Goal: Task Accomplishment & Management: Manage account settings

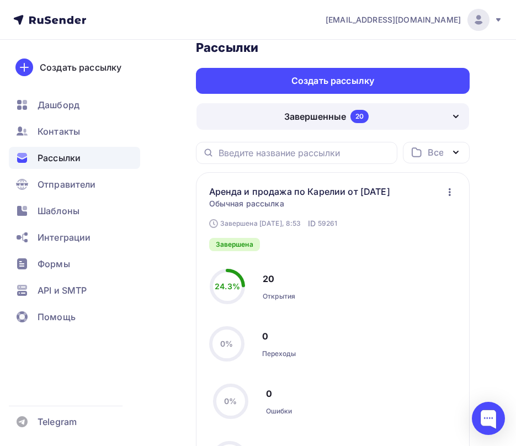
scroll to position [166, 0]
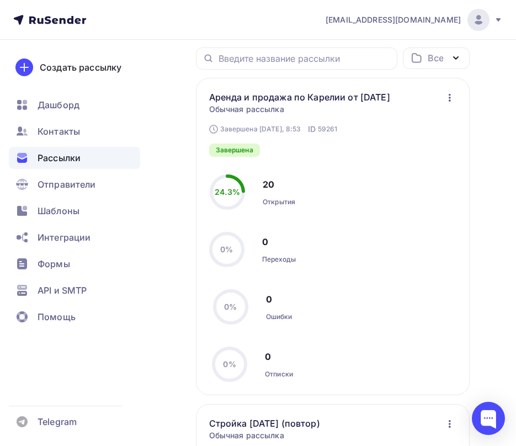
click at [450, 94] on icon "button" at bounding box center [449, 97] width 13 height 13
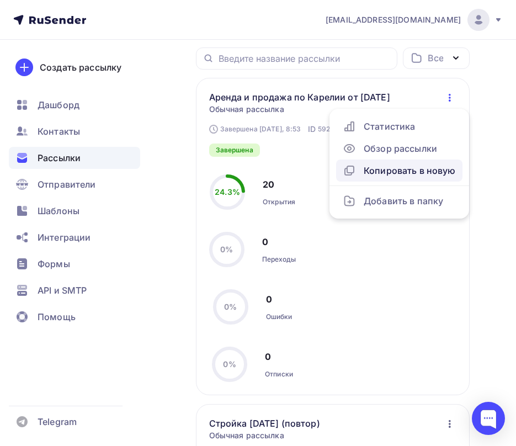
click at [413, 168] on div "Копировать в новую" at bounding box center [399, 170] width 113 height 13
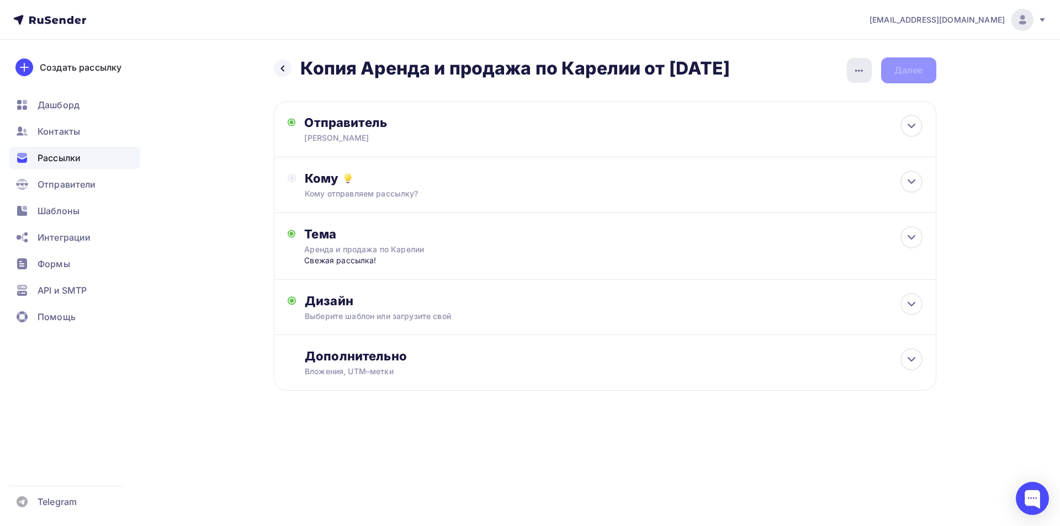
click at [515, 63] on div "button" at bounding box center [859, 70] width 25 height 25
click at [515, 127] on div "Переименовать рассылку" at bounding box center [800, 126] width 137 height 13
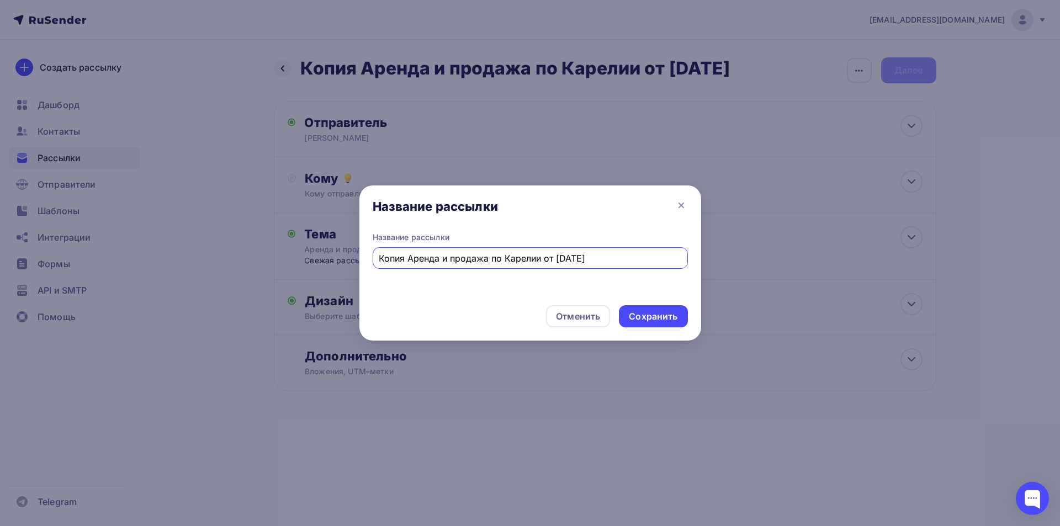
drag, startPoint x: 407, startPoint y: 262, endPoint x: 350, endPoint y: 265, distance: 57.5
click at [350, 265] on div "Название рассылки Название рассылки Копия Аренда и продажа по Карелии от 13.09.…" at bounding box center [530, 263] width 1060 height 526
click at [515, 258] on input "Аренда и продажа по Карелии от [DATE]" at bounding box center [530, 258] width 302 height 13
type input "Аренда и продажа по Карелии от [DATE]"
click at [515, 312] on div "Сохранить" at bounding box center [653, 316] width 49 height 13
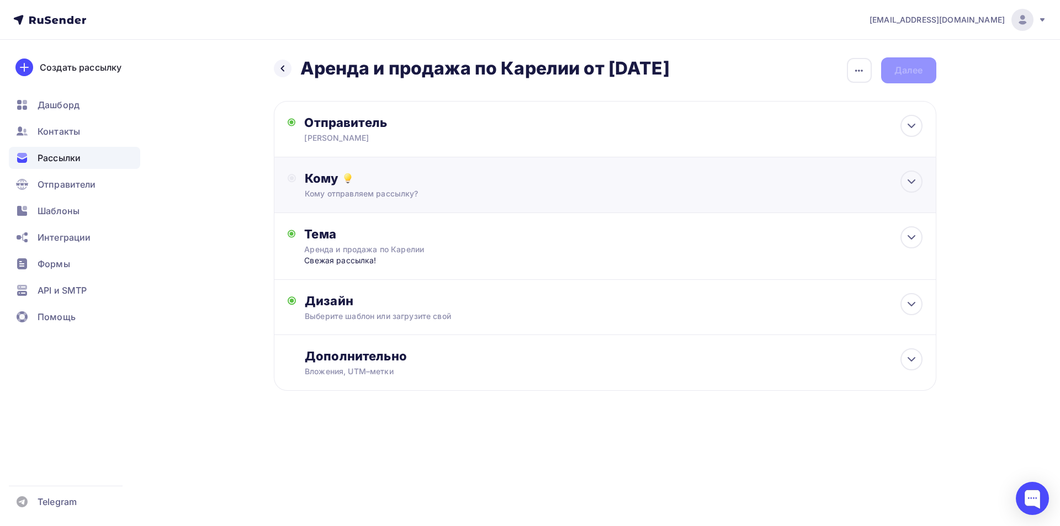
click at [515, 187] on div "Кому Кому отправляем рассылку? Списки получателей Выберите список Все списки id…" at bounding box center [613, 185] width 617 height 29
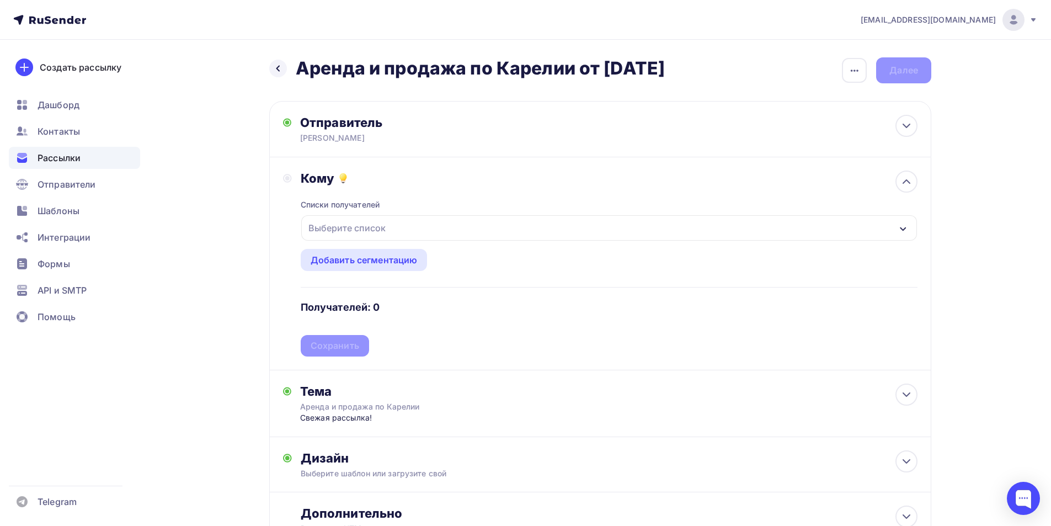
click at [440, 231] on div "Выберите список" at bounding box center [609, 227] width 616 height 25
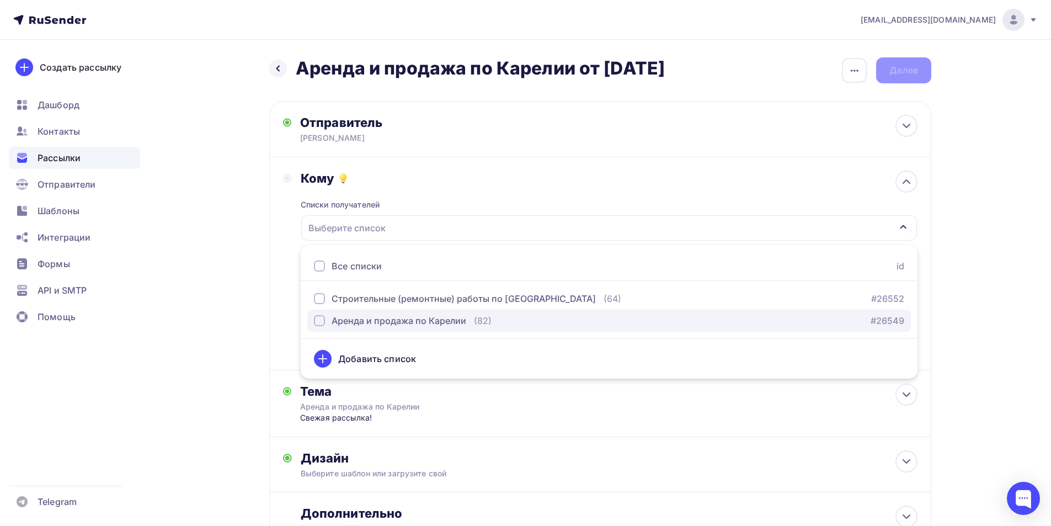
click at [428, 325] on div "Аренда и продажа по Карелии" at bounding box center [399, 320] width 135 height 13
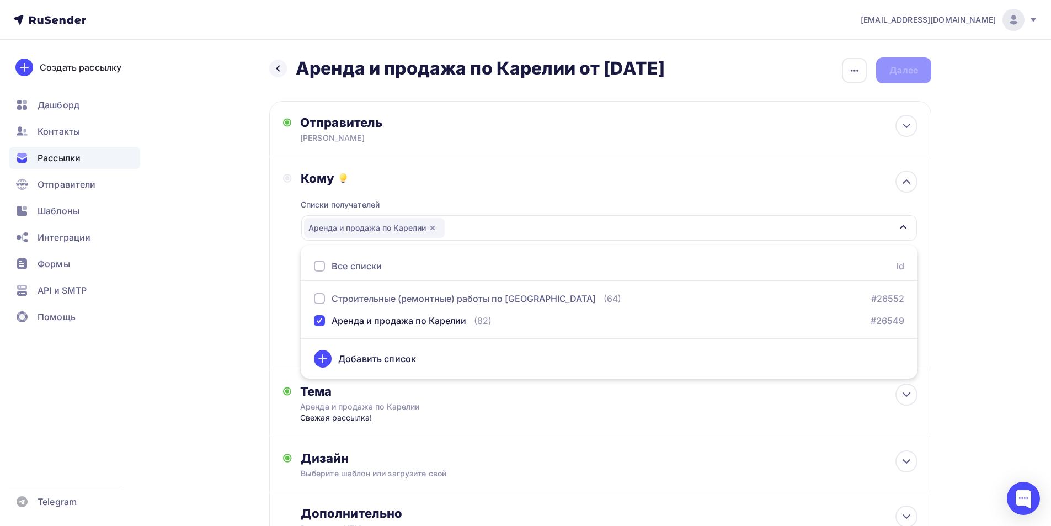
click at [286, 313] on div "Кому Списки получателей Аренда и продажа по Карелии Все списки id Строительные …" at bounding box center [600, 264] width 635 height 186
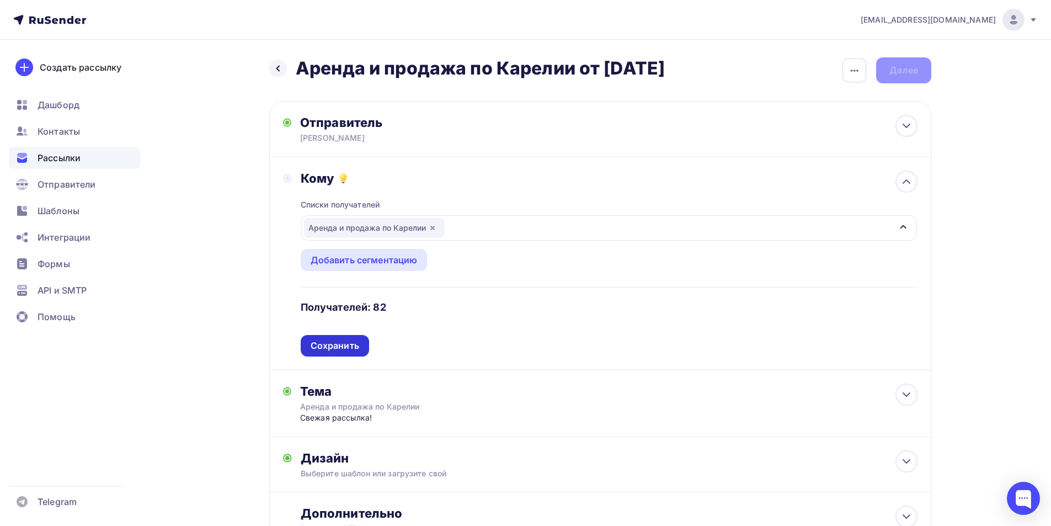
click at [317, 347] on div "Сохранить" at bounding box center [335, 345] width 49 height 13
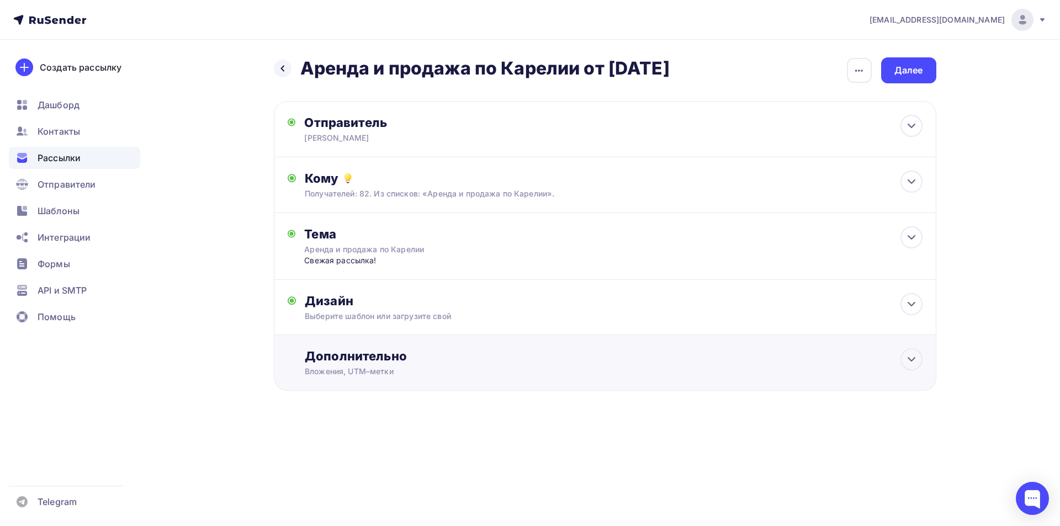
click at [356, 364] on div "Дополнительно" at bounding box center [613, 355] width 617 height 15
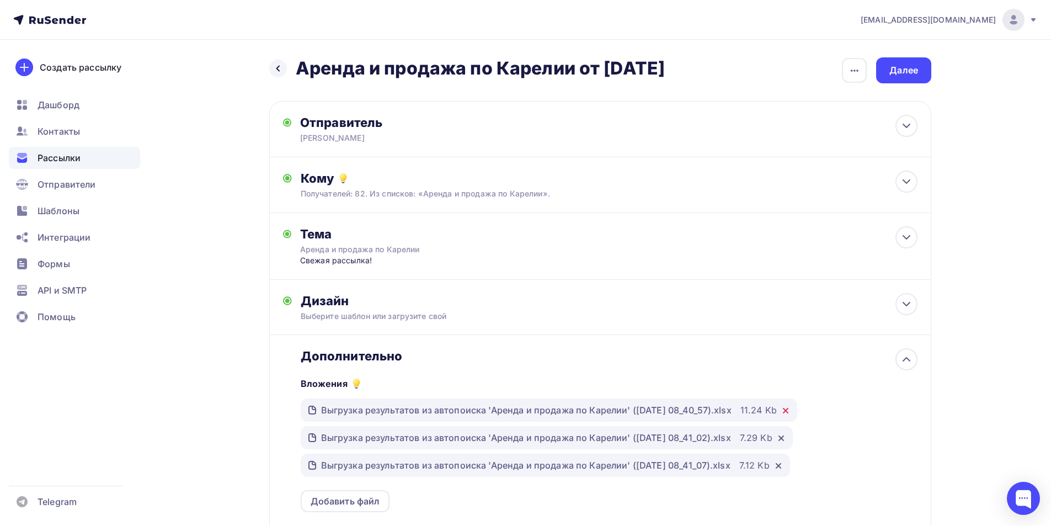
click at [515, 413] on icon at bounding box center [786, 410] width 4 height 4
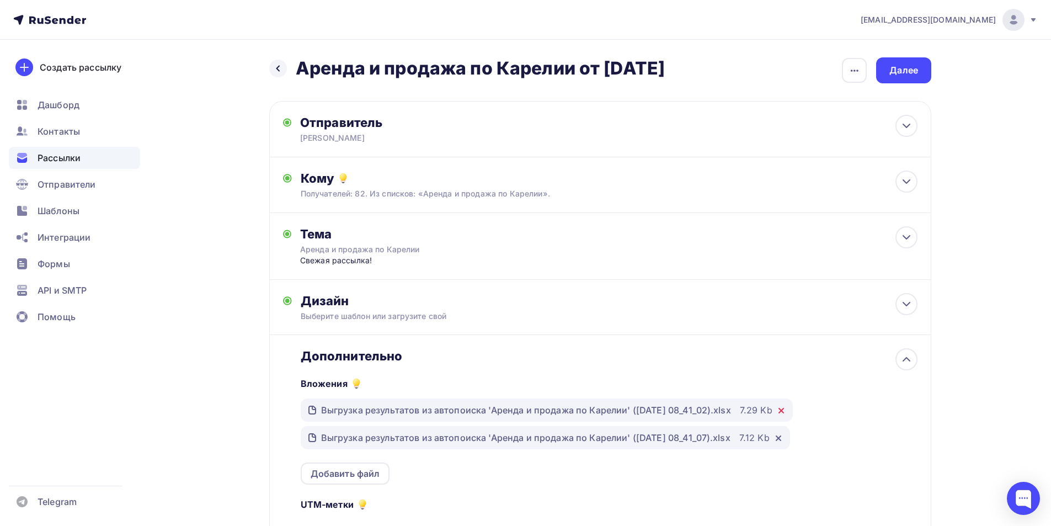
click at [515, 410] on icon at bounding box center [781, 410] width 9 height 9
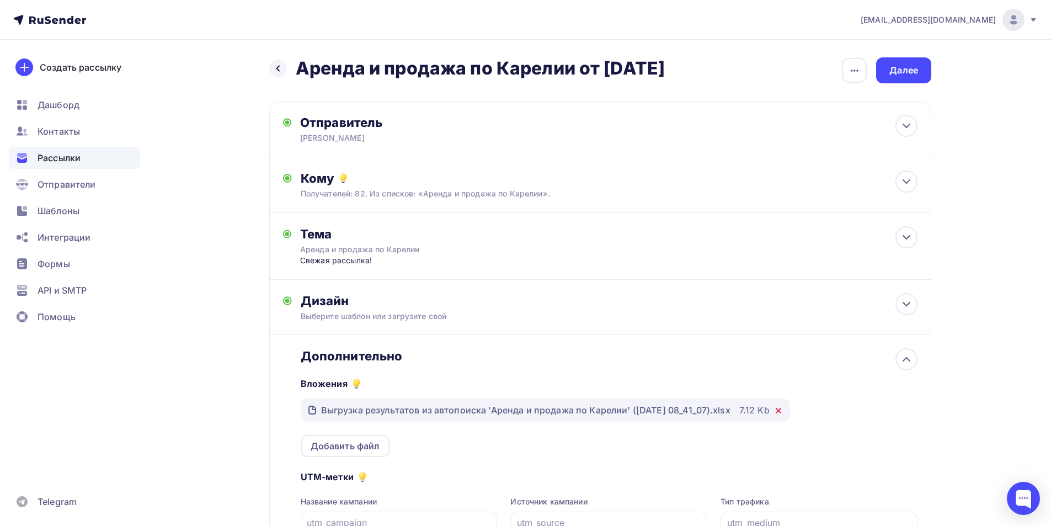
click at [515, 409] on icon at bounding box center [778, 410] width 9 height 9
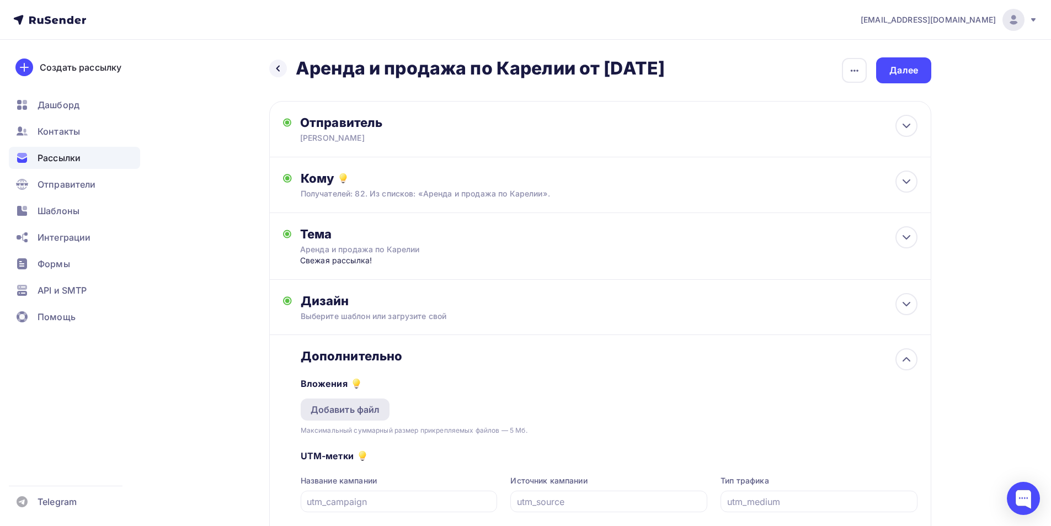
click at [374, 407] on div "Добавить файл" at bounding box center [346, 409] width 70 height 13
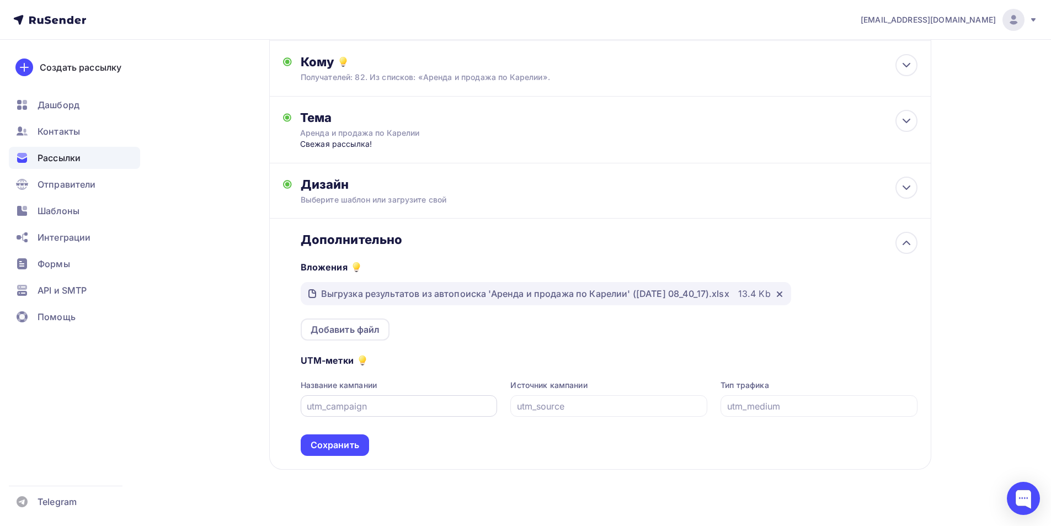
scroll to position [131, 0]
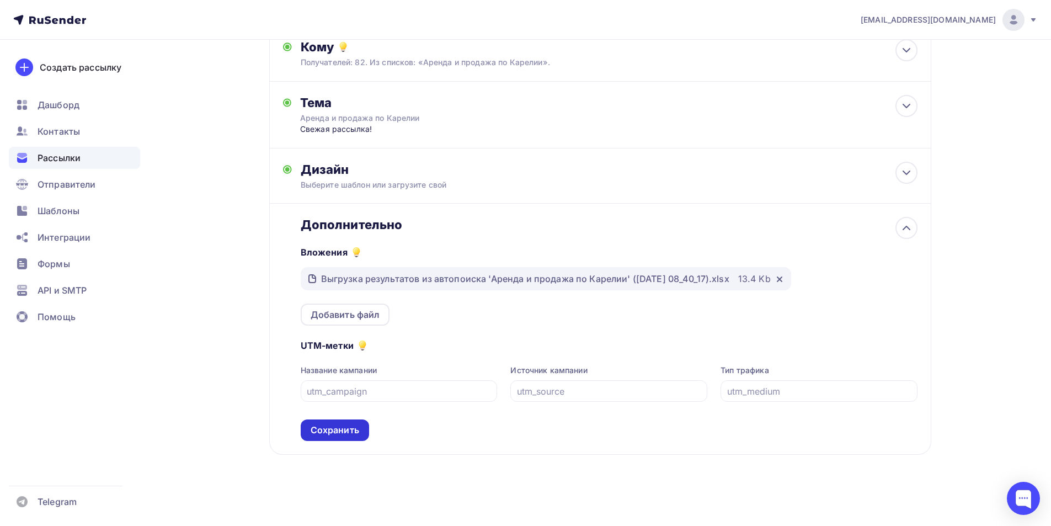
click at [351, 435] on div "Сохранить" at bounding box center [335, 430] width 49 height 13
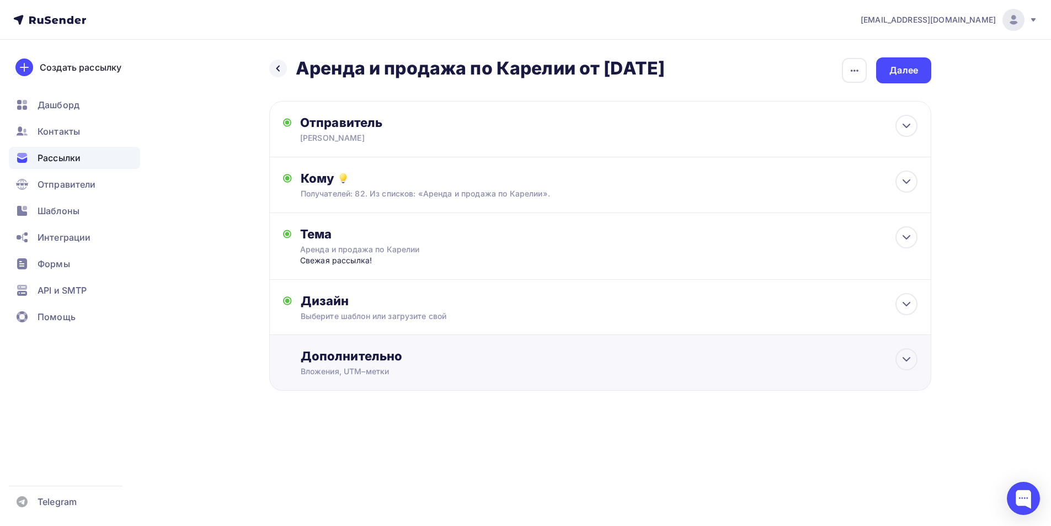
scroll to position [0, 0]
click at [515, 77] on div "Далее" at bounding box center [908, 70] width 55 height 26
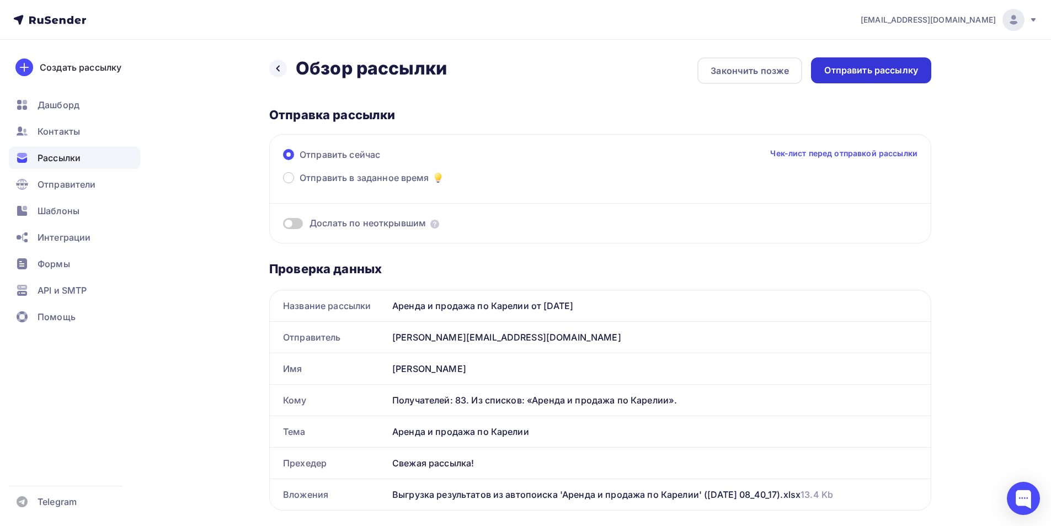
click at [515, 73] on div "Отправить рассылку" at bounding box center [872, 70] width 94 height 13
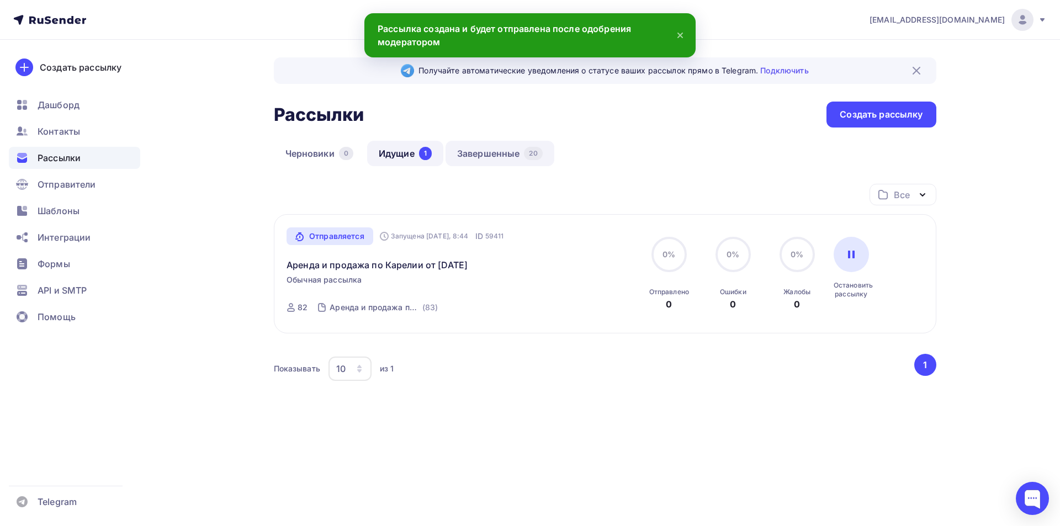
click at [490, 157] on link "Завершенные 20" at bounding box center [499, 153] width 109 height 25
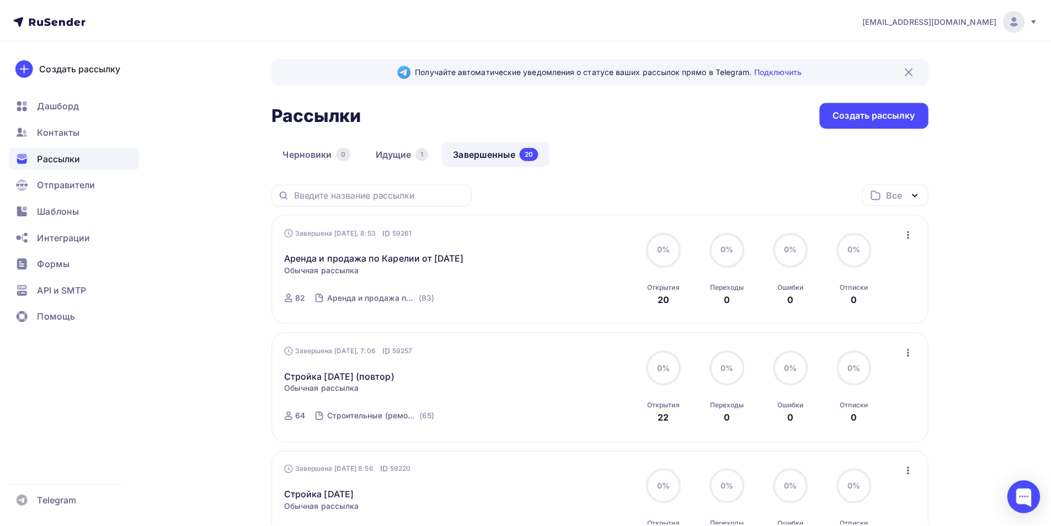
scroll to position [44, 0]
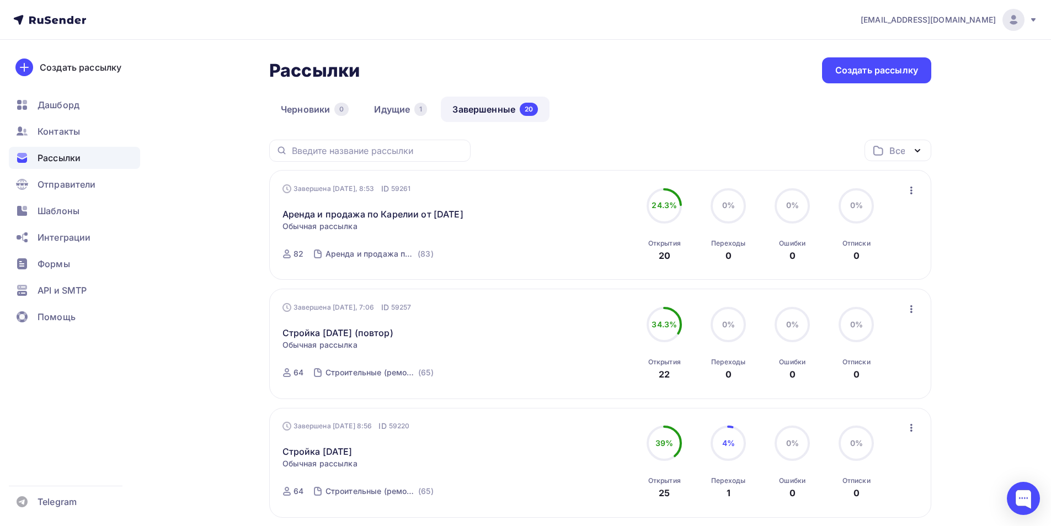
click at [515, 316] on icon "button" at bounding box center [911, 308] width 13 height 13
click at [515, 389] on div "Копировать в новую" at bounding box center [861, 381] width 113 height 13
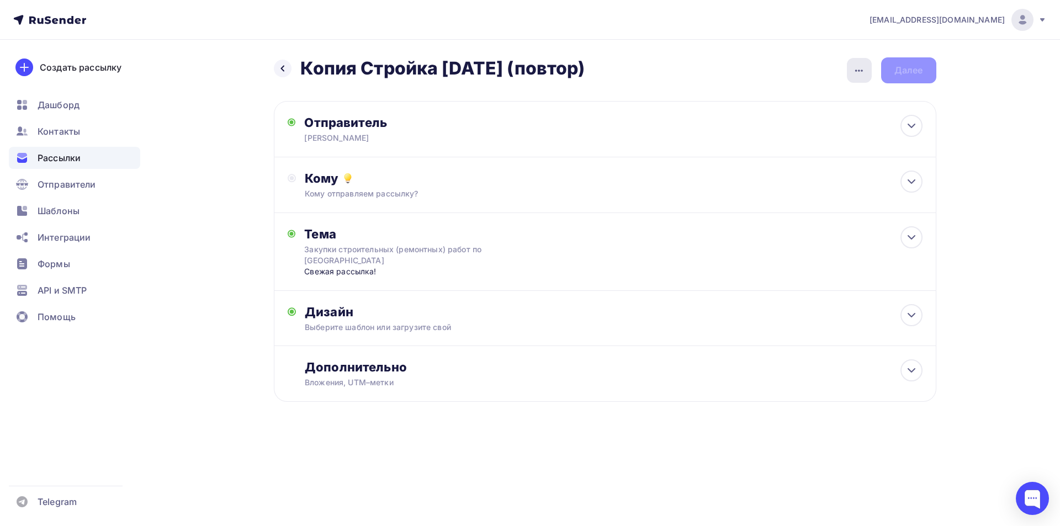
click at [515, 71] on icon "button" at bounding box center [858, 70] width 13 height 13
click at [515, 127] on div "Переименовать рассылку" at bounding box center [800, 126] width 137 height 13
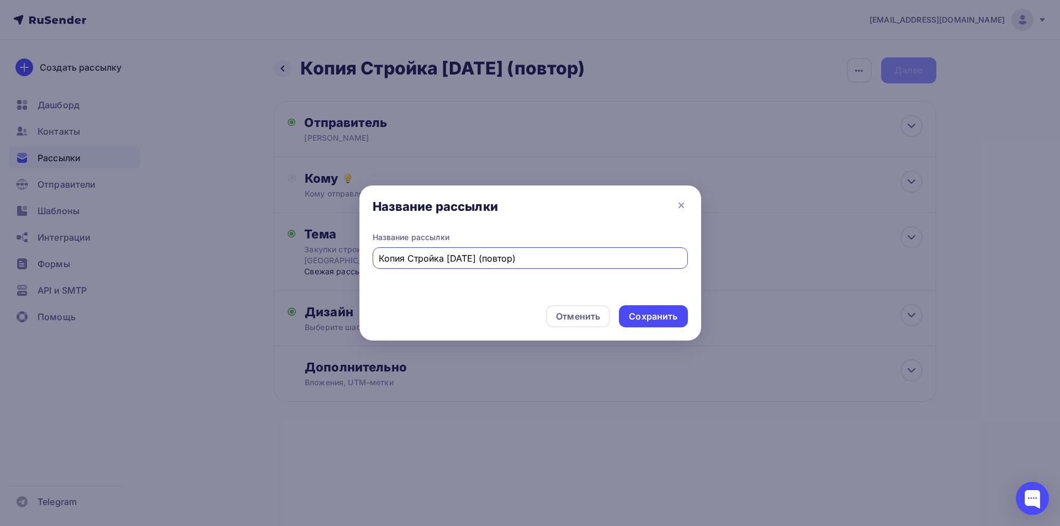
click at [450, 259] on input "Копия Стройка 13.09.2025 (повтор)" at bounding box center [530, 258] width 302 height 13
drag, startPoint x: 572, startPoint y: 256, endPoint x: 490, endPoint y: 257, distance: 82.2
click at [490, 257] on input "Копия Стройка 16.09.2025 (повтор)" at bounding box center [530, 258] width 302 height 13
type input "Копия Стройка 16.09.2025"
click at [515, 316] on div "Сохранить" at bounding box center [653, 316] width 49 height 13
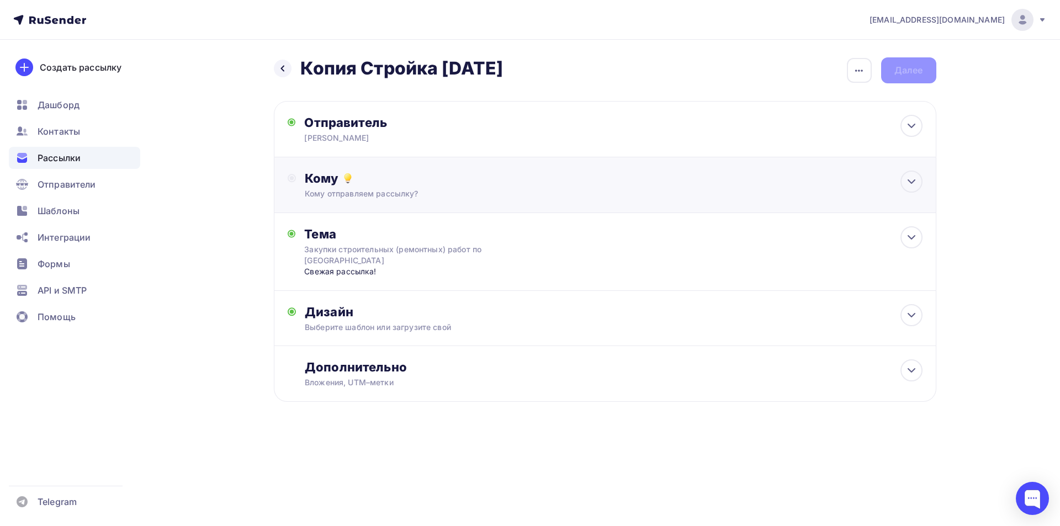
click at [515, 182] on div "Кому" at bounding box center [613, 178] width 617 height 15
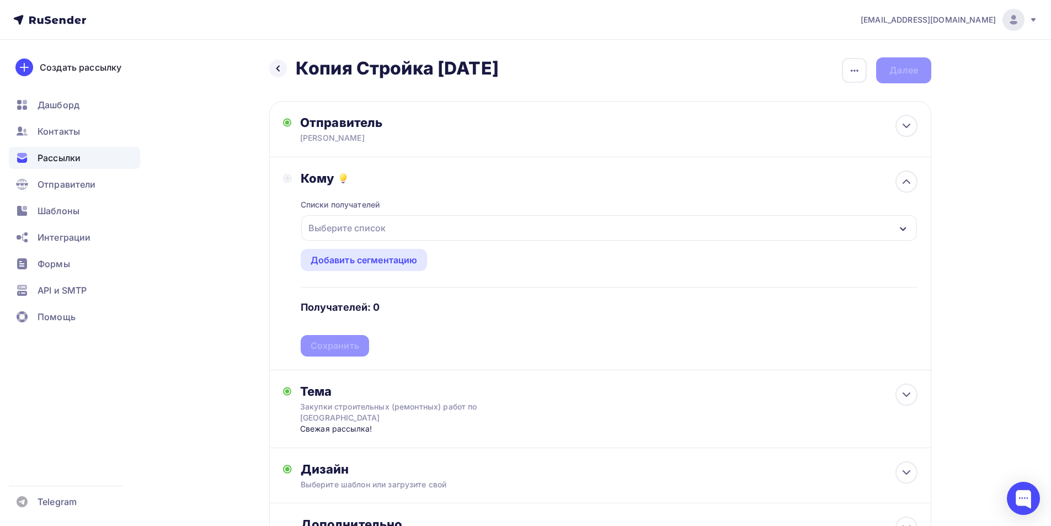
click at [423, 231] on div "Выберите список" at bounding box center [609, 227] width 616 height 25
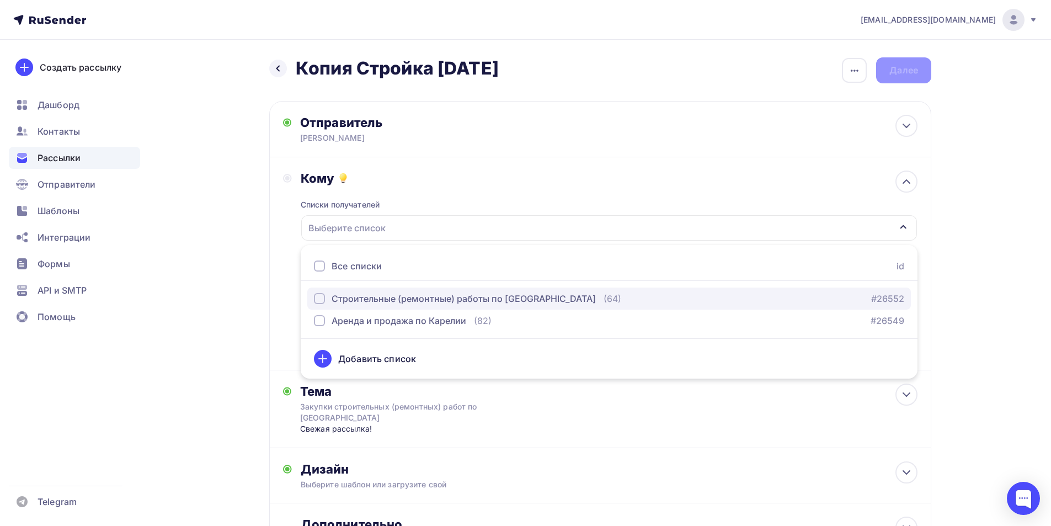
click at [421, 301] on div "Строительные (ремонтные) работы по [GEOGRAPHIC_DATA]" at bounding box center [464, 298] width 264 height 13
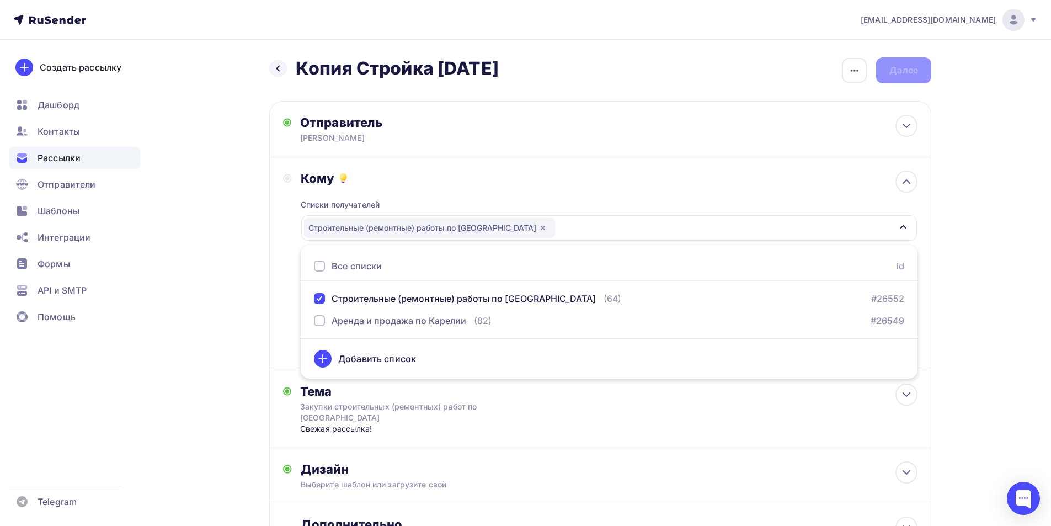
click at [268, 285] on div "Назад Копия Стройка 16.09.2025 Копия Стройка 16.09.2025 Закончить позже Переиме…" at bounding box center [525, 335] width 905 height 591
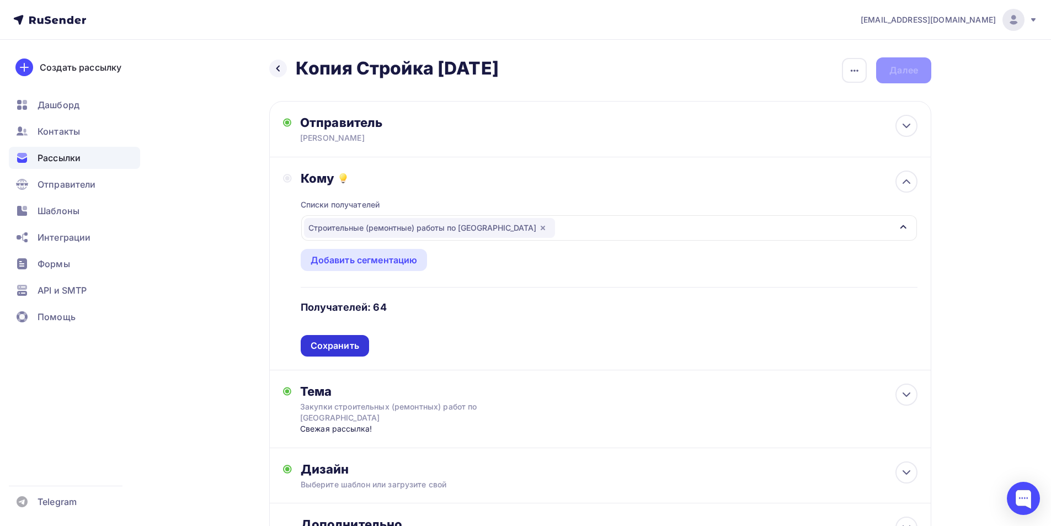
click at [340, 350] on div "Сохранить" at bounding box center [335, 345] width 49 height 13
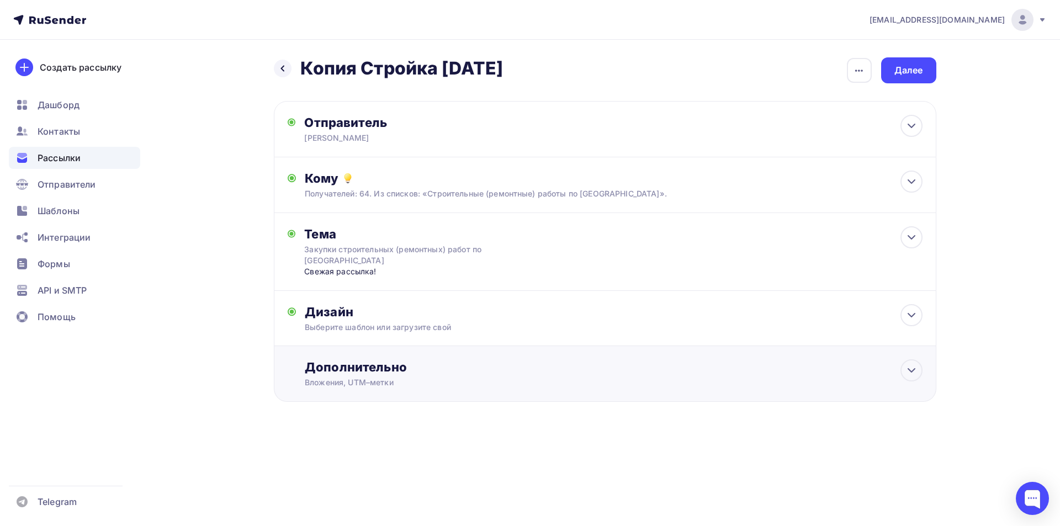
click at [350, 369] on div "Дополнительно" at bounding box center [613, 366] width 617 height 15
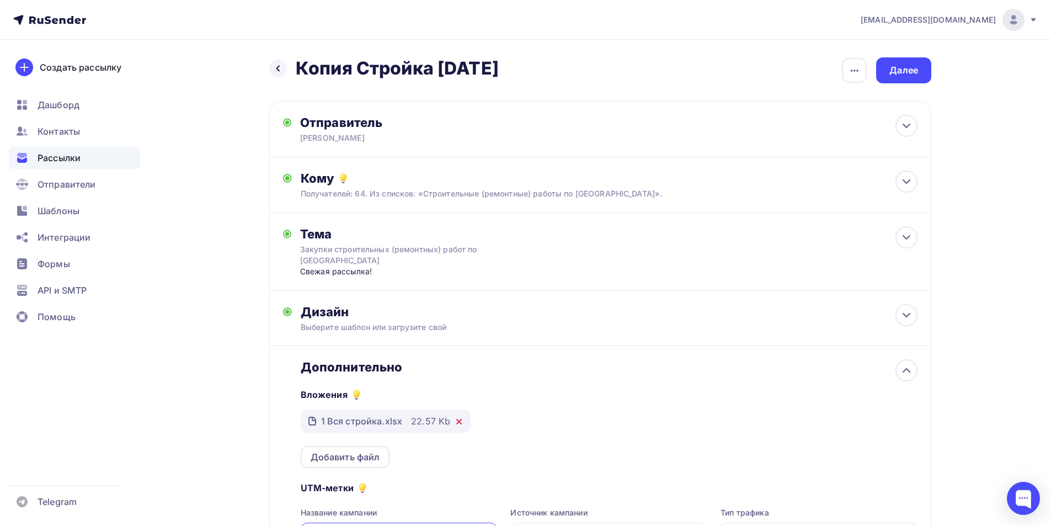
click at [455, 421] on icon at bounding box center [459, 421] width 9 height 9
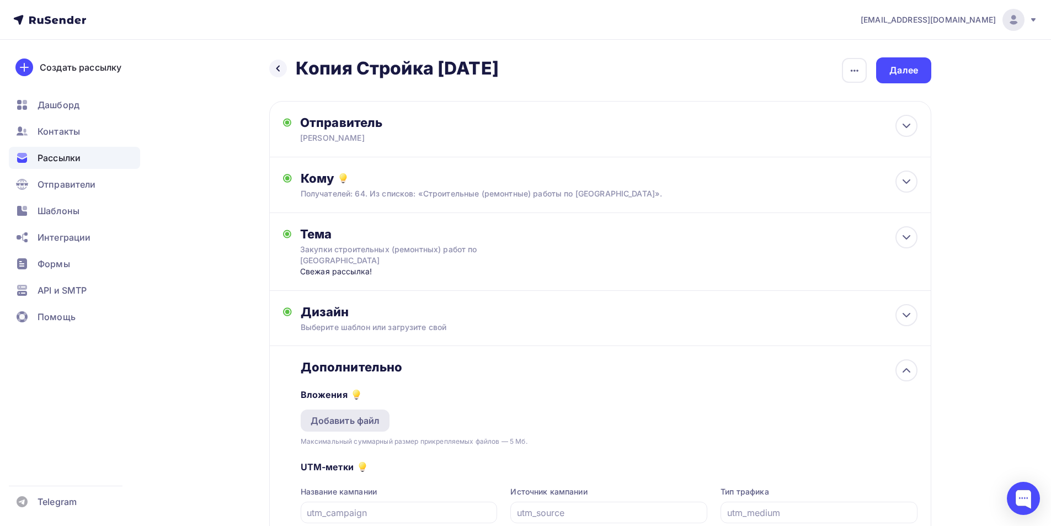
click at [368, 414] on div "Добавить файл" at bounding box center [346, 420] width 70 height 13
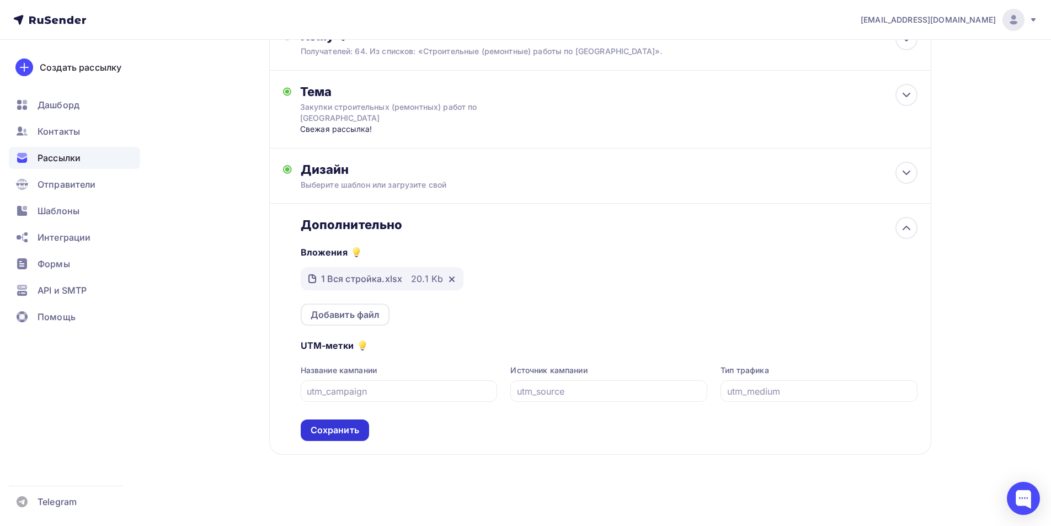
click at [358, 428] on div "Сохранить" at bounding box center [335, 430] width 49 height 13
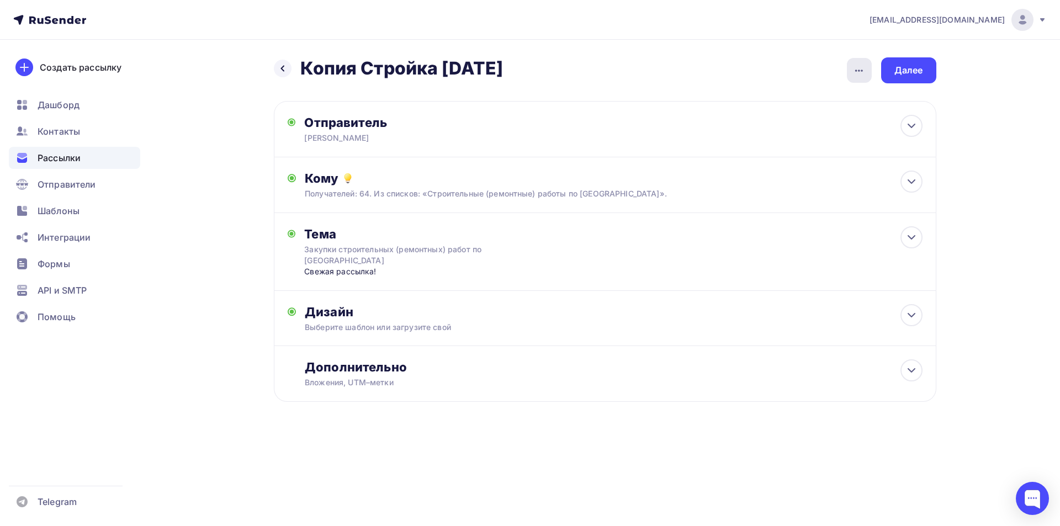
click at [515, 72] on button "button" at bounding box center [859, 70] width 26 height 26
click at [515, 119] on link "Переименовать рассылку" at bounding box center [801, 127] width 150 height 22
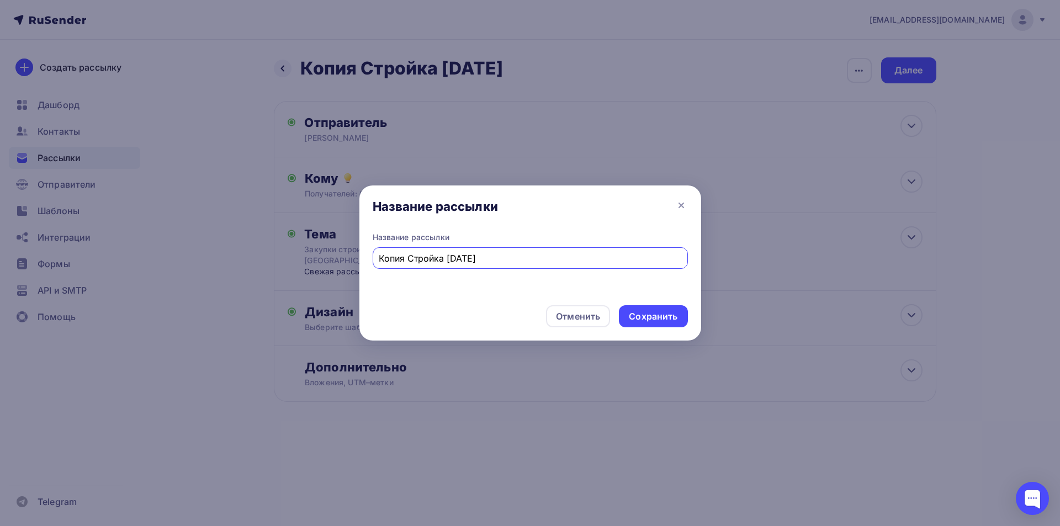
drag, startPoint x: 408, startPoint y: 261, endPoint x: 358, endPoint y: 269, distance: 50.9
click at [358, 269] on div "Название рассылки Название рассылки Копия Стройка 16.09.2025 Отменить Сохранить" at bounding box center [530, 263] width 1060 height 526
type input "Стройка [DATE]"
click at [515, 320] on div "Сохранить" at bounding box center [653, 316] width 49 height 13
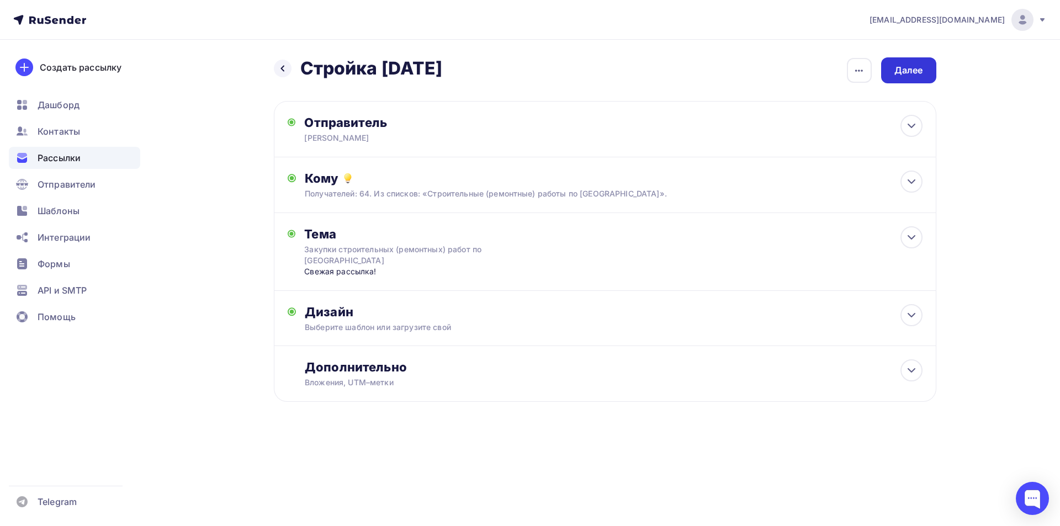
click at [515, 75] on div "Далее" at bounding box center [908, 70] width 29 height 13
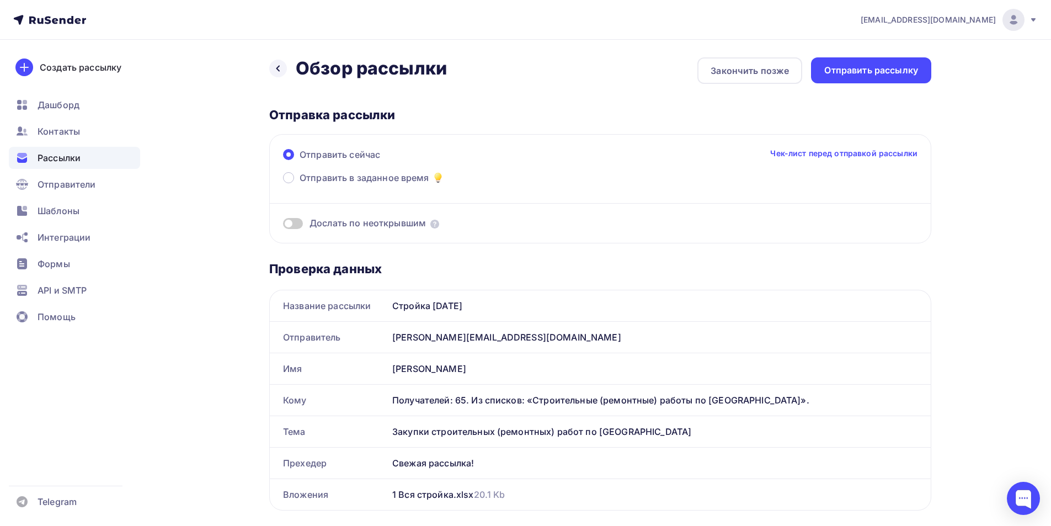
click at [515, 75] on div "Отправить рассылку" at bounding box center [872, 70] width 94 height 13
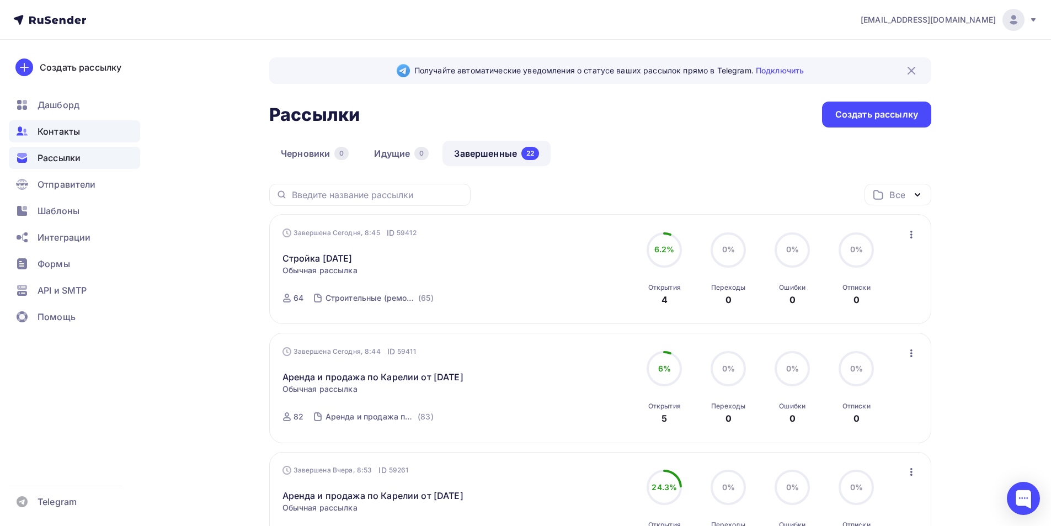
click at [64, 134] on span "Контакты" at bounding box center [59, 131] width 42 height 13
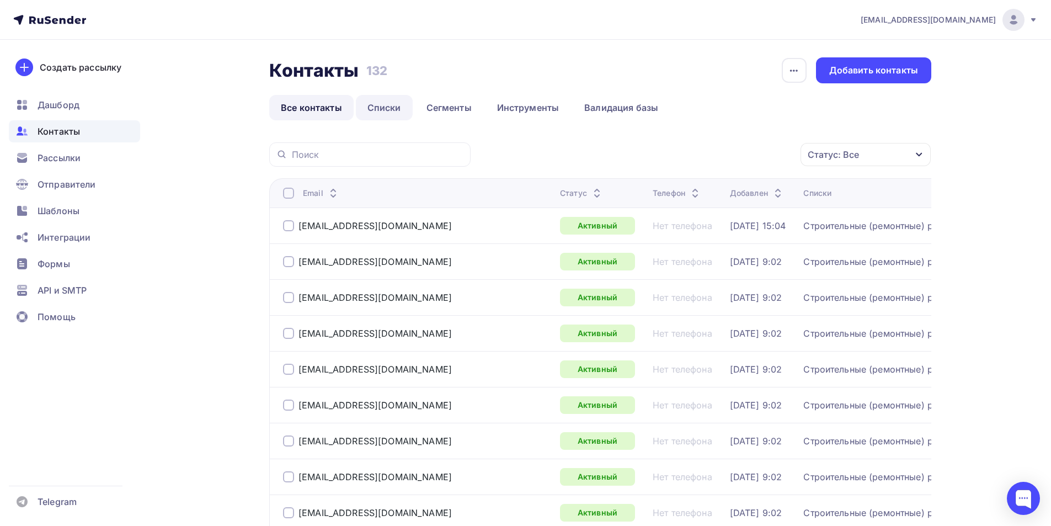
click at [390, 109] on link "Списки" at bounding box center [384, 107] width 57 height 25
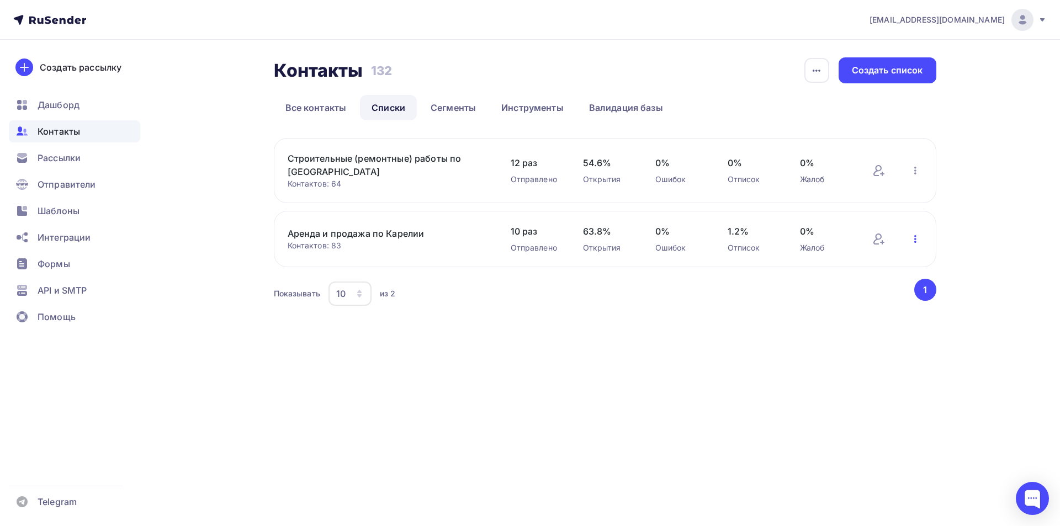
click at [914, 240] on icon "button" at bounding box center [914, 238] width 13 height 13
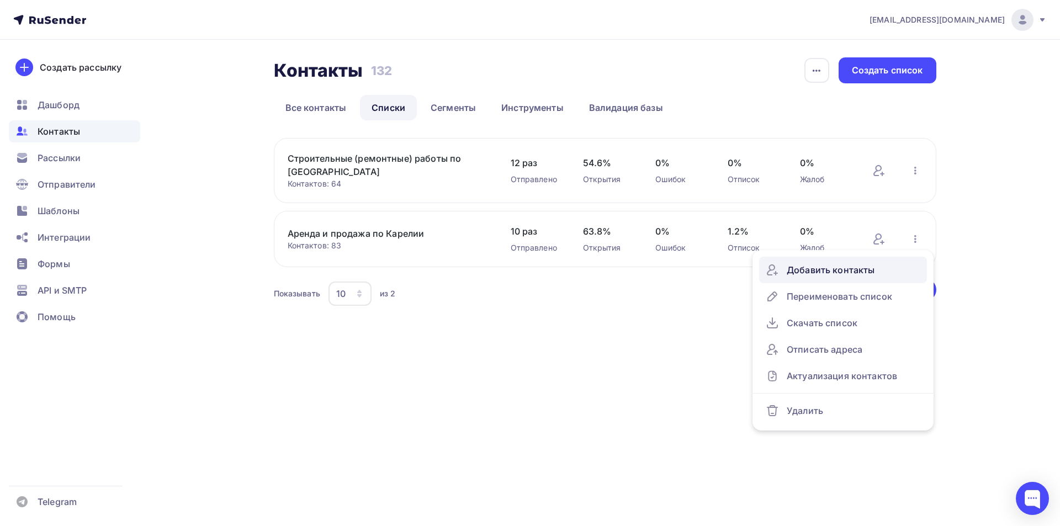
click at [861, 269] on div "Добавить контакты" at bounding box center [842, 270] width 155 height 18
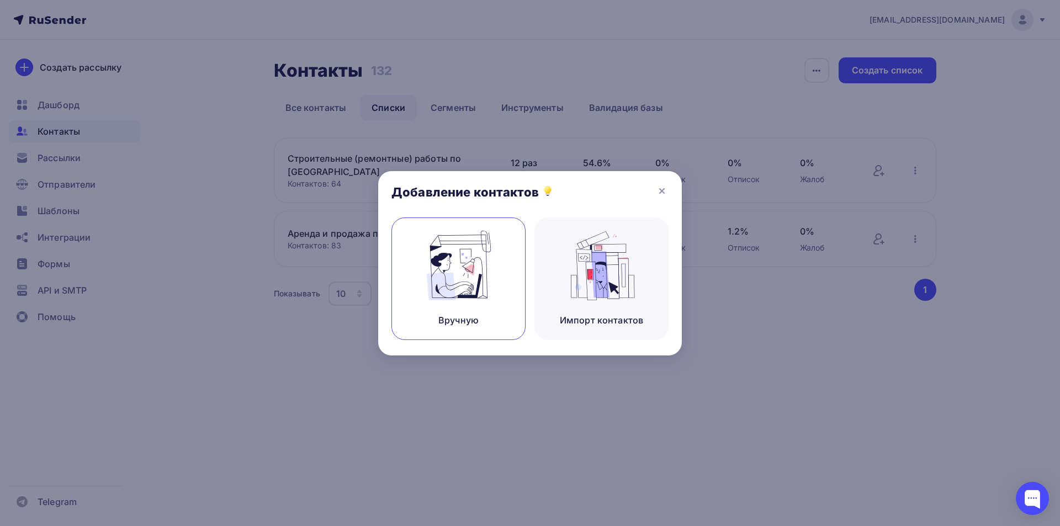
click at [509, 243] on div "Вручную" at bounding box center [458, 278] width 134 height 123
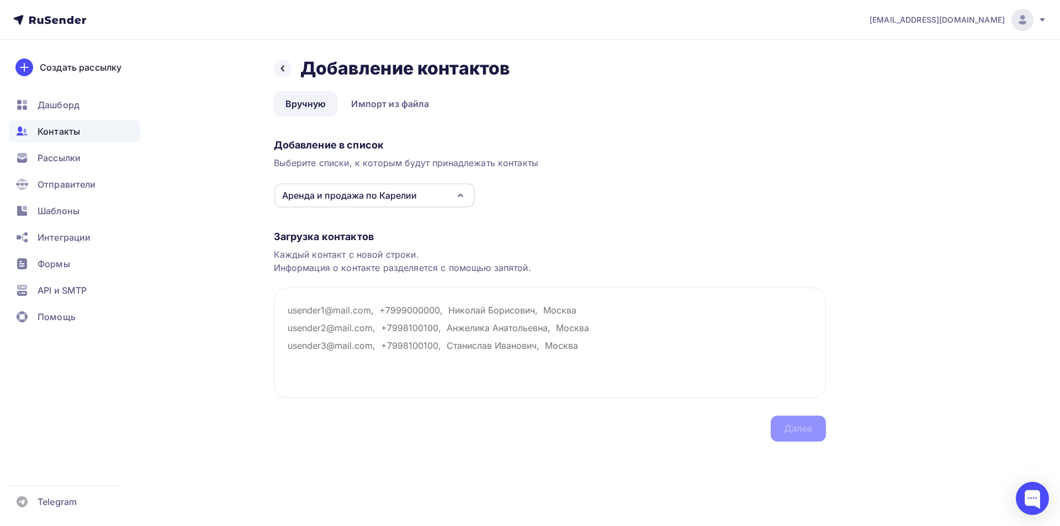
click at [809, 420] on div "Загрузка контактов Каждый контакт с новой строки. Информация о контакте разделя…" at bounding box center [550, 324] width 552 height 233
click at [439, 228] on div "Загрузка контактов Каждый контакт с новой строки. Информация о контакте разделя…" at bounding box center [550, 324] width 552 height 233
click at [369, 288] on textarea at bounding box center [550, 343] width 552 height 110
click at [379, 309] on textarea at bounding box center [550, 343] width 552 height 110
click at [283, 68] on icon at bounding box center [282, 68] width 9 height 9
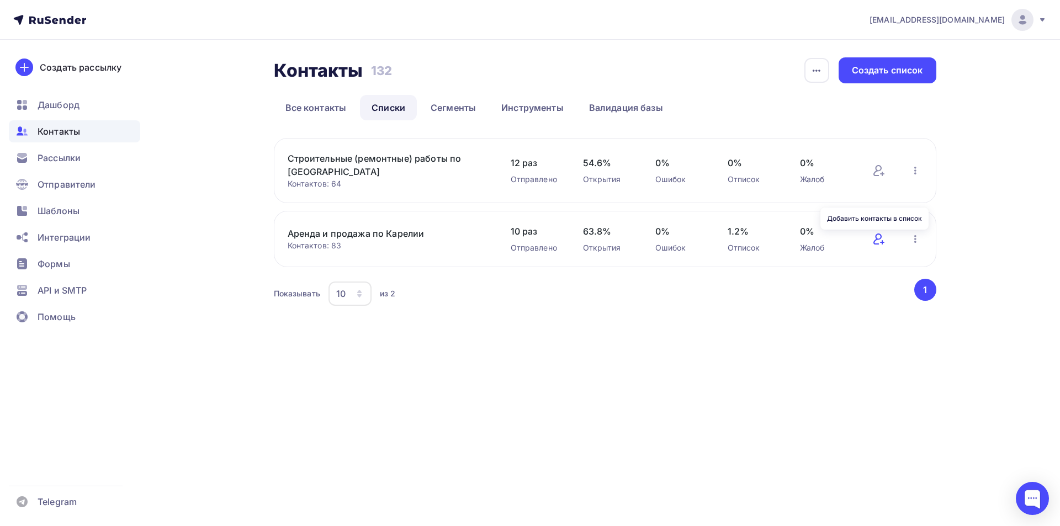
click at [879, 242] on icon at bounding box center [878, 238] width 13 height 13
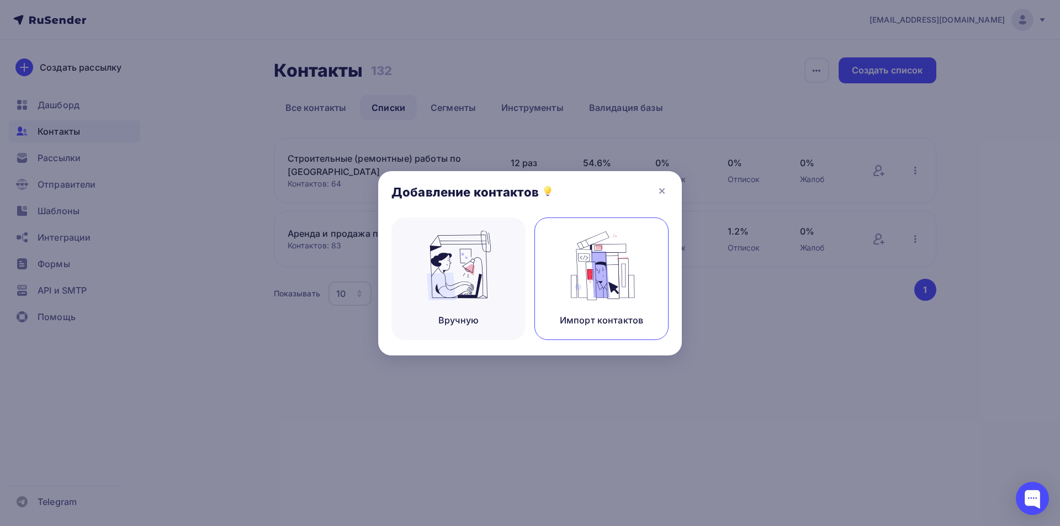
click at [538, 267] on div "Импорт контактов" at bounding box center [601, 278] width 134 height 123
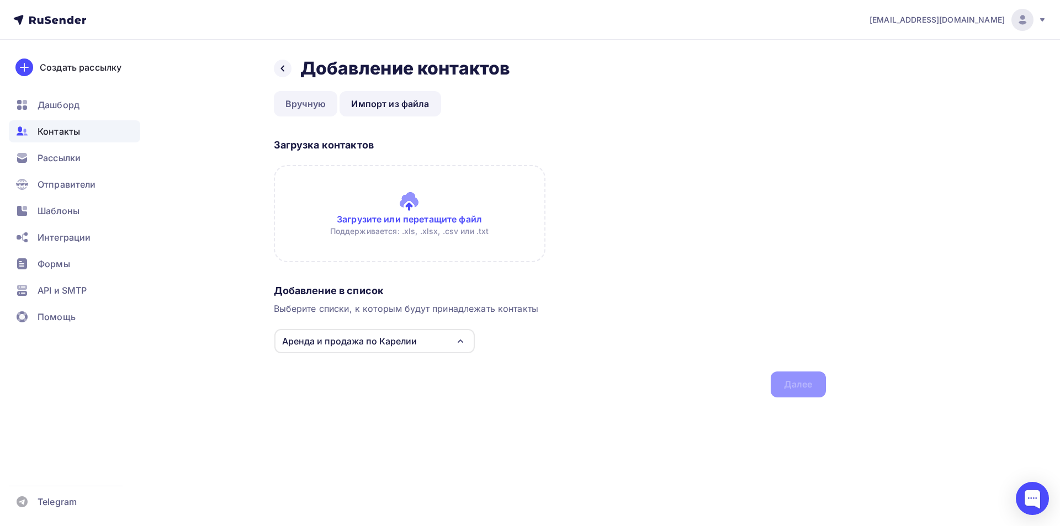
click at [285, 103] on link "Вручную" at bounding box center [306, 103] width 64 height 25
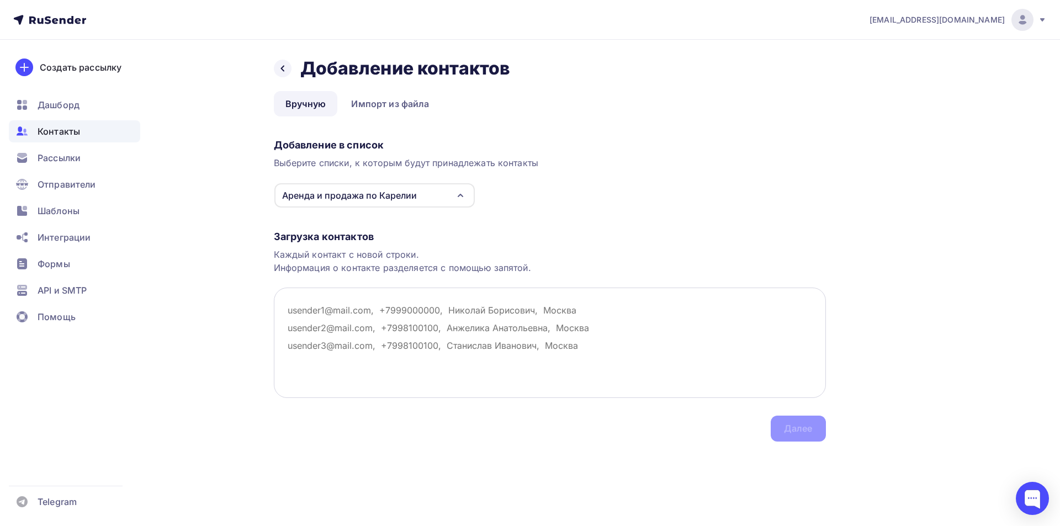
drag, startPoint x: 337, startPoint y: 305, endPoint x: 330, endPoint y: 307, distance: 7.0
paste textarea "[EMAIL_ADDRESS][DOMAIN_NAME]"
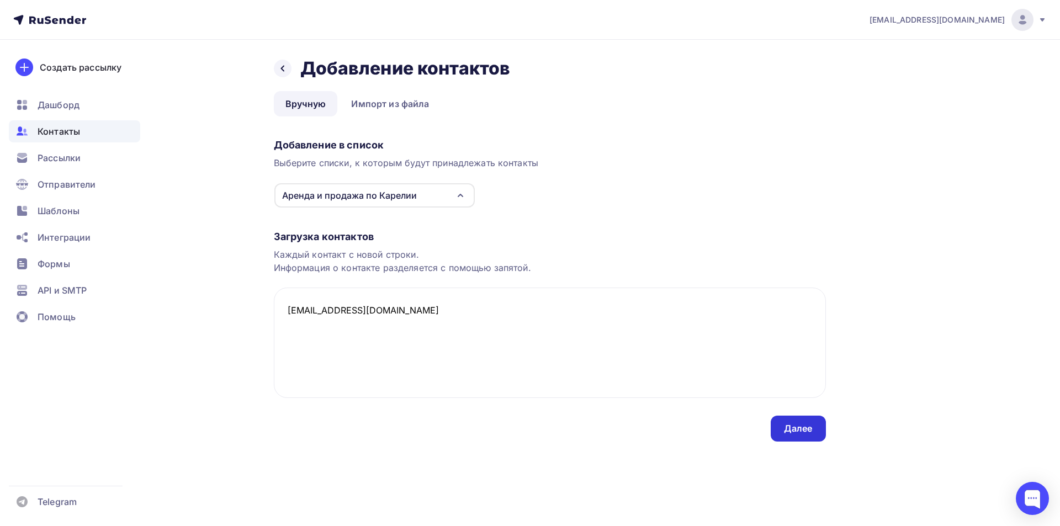
type textarea "[EMAIL_ADDRESS][DOMAIN_NAME]"
click at [798, 423] on div "Далее" at bounding box center [798, 428] width 29 height 13
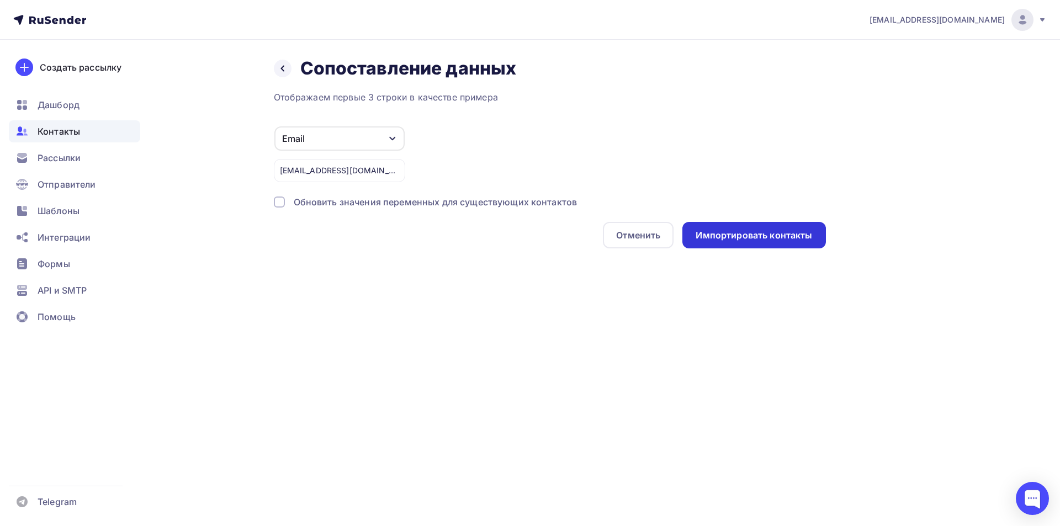
click at [754, 237] on div "Импортировать контакты" at bounding box center [753, 235] width 116 height 13
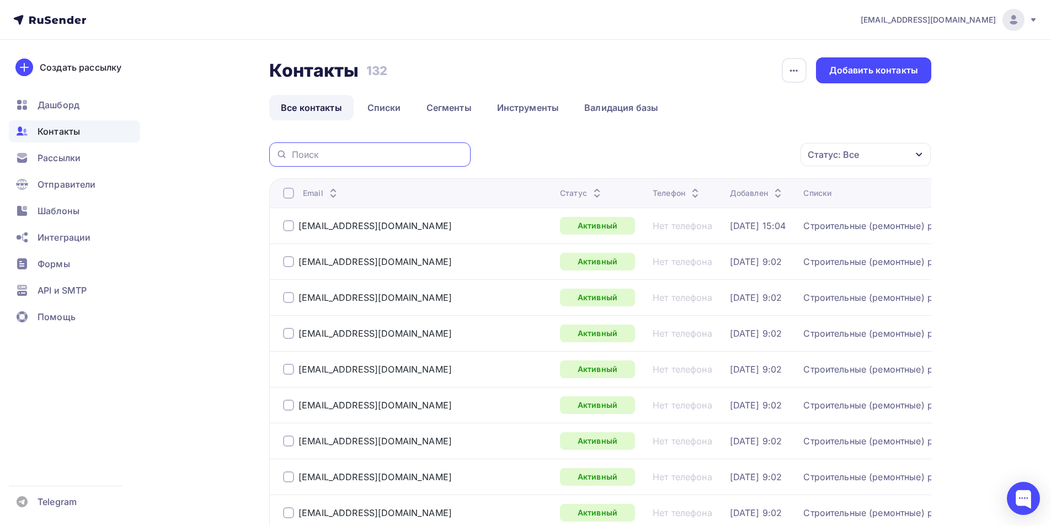
click at [367, 155] on input "text" at bounding box center [378, 154] width 172 height 12
paste input "[EMAIL_ADDRESS][DOMAIN_NAME]"
type input "[EMAIL_ADDRESS][DOMAIN_NAME]"
